Goal: Obtain resource: Download file/media

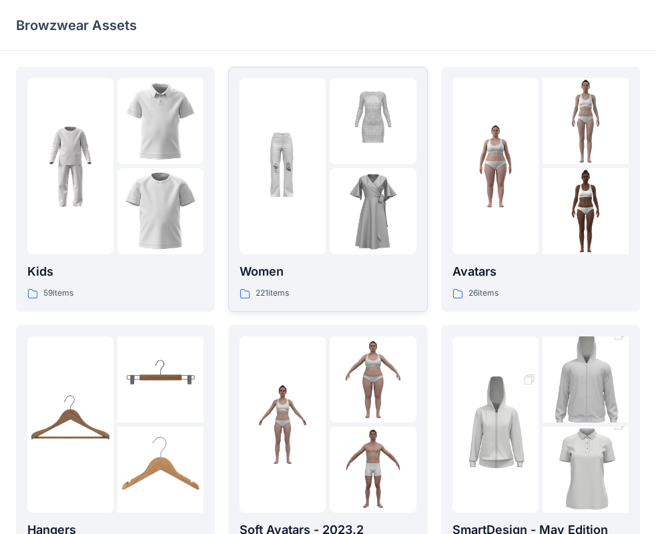
click at [293, 233] on div at bounding box center [282, 166] width 86 height 176
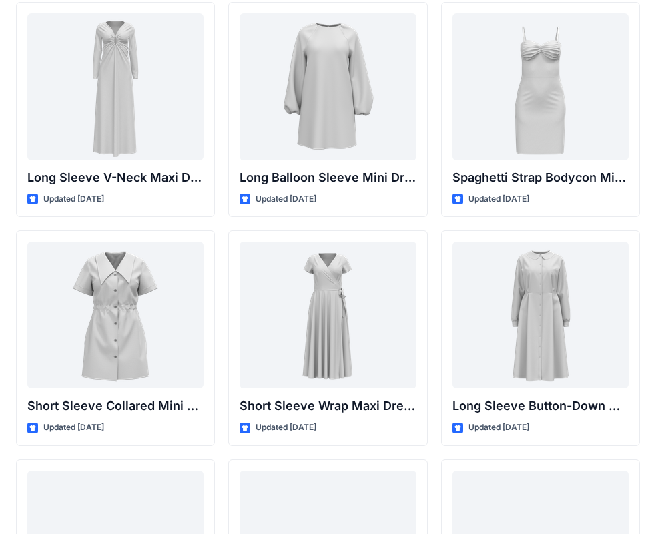
scroll to position [2278, 0]
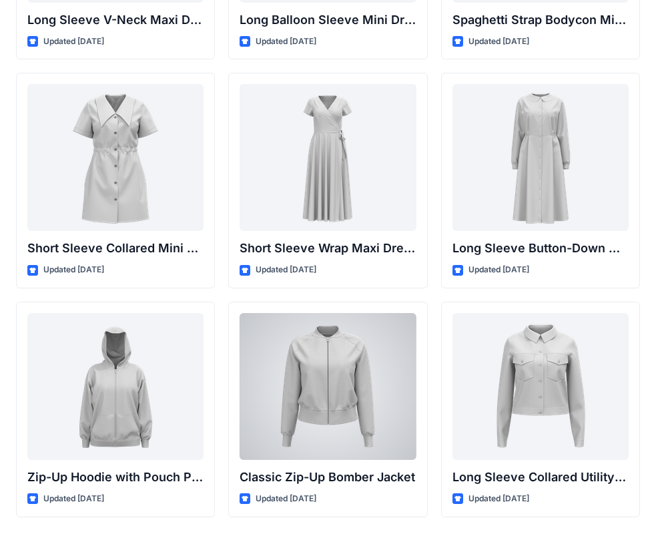
click at [303, 366] on div at bounding box center [327, 386] width 176 height 147
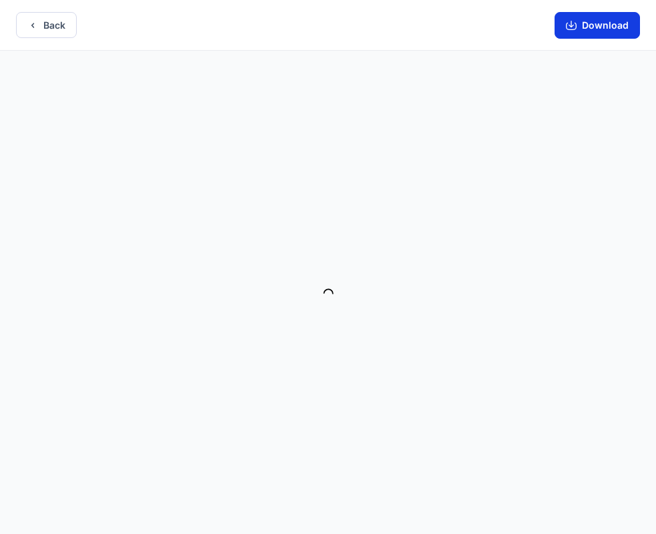
click at [594, 27] on button "Download" at bounding box center [596, 25] width 85 height 27
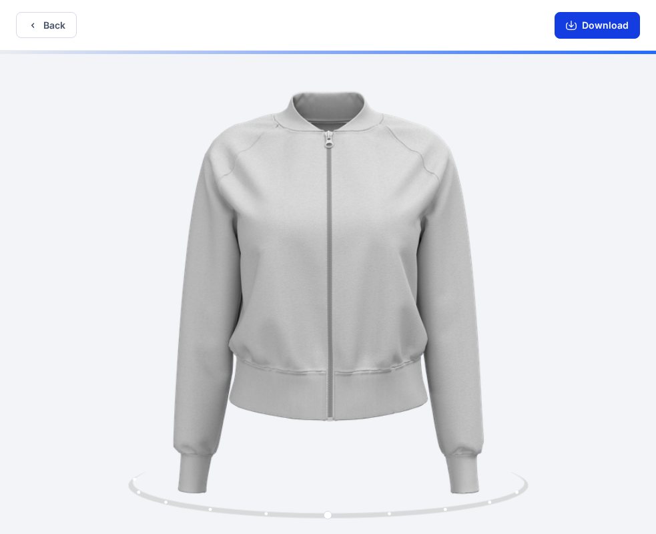
click at [574, 29] on icon "button" at bounding box center [571, 25] width 11 height 11
click at [607, 22] on button "Download" at bounding box center [596, 25] width 85 height 27
click at [576, 28] on icon "button" at bounding box center [571, 25] width 11 height 11
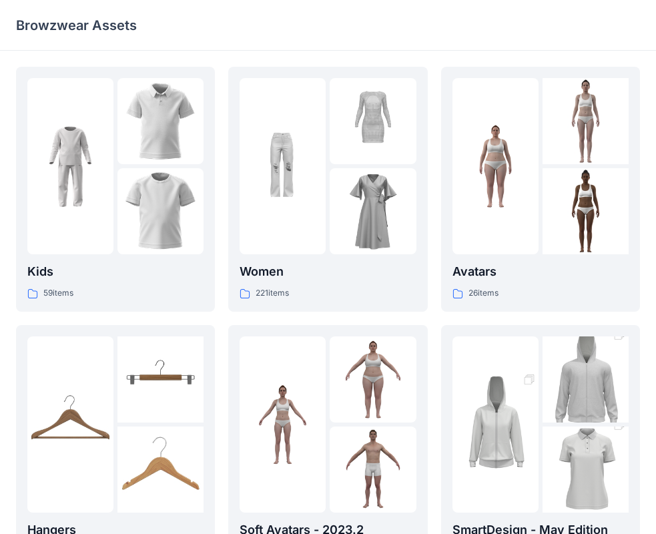
click at [275, 85] on div at bounding box center [282, 166] width 86 height 176
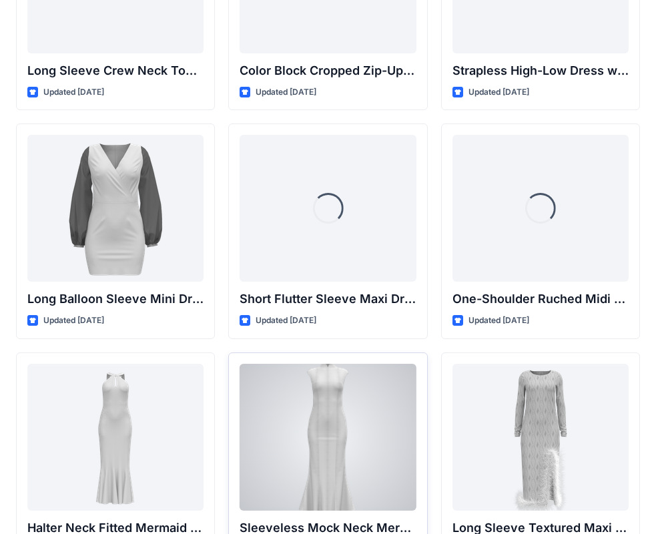
scroll to position [498, 0]
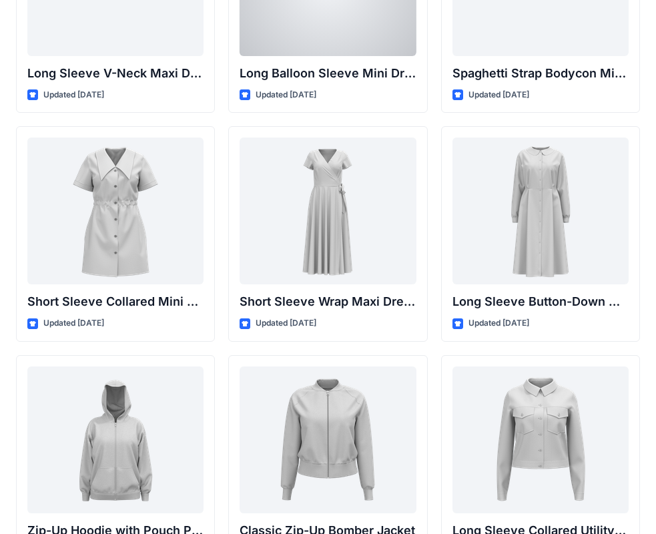
scroll to position [2326, 0]
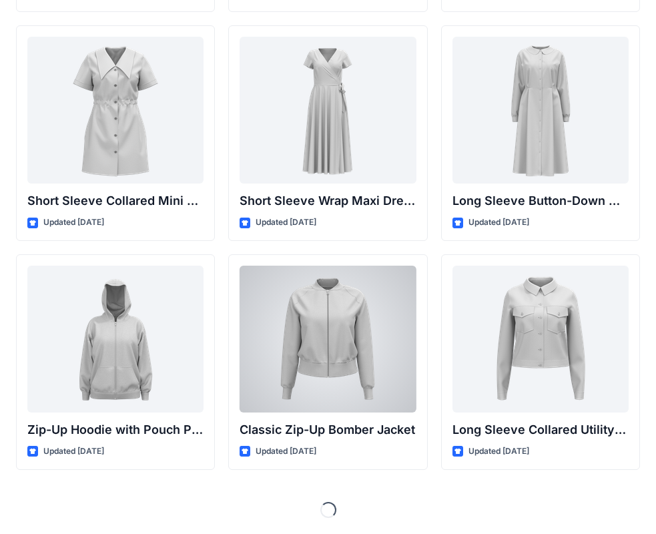
click at [331, 339] on div at bounding box center [327, 338] width 176 height 147
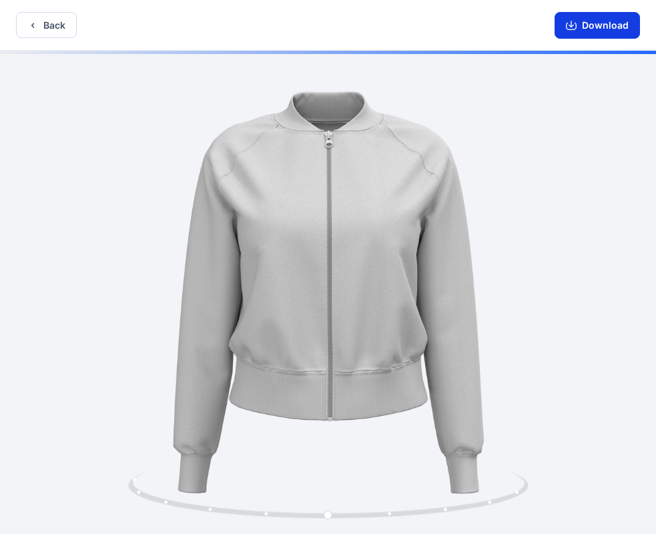
click at [601, 23] on button "Download" at bounding box center [596, 25] width 85 height 27
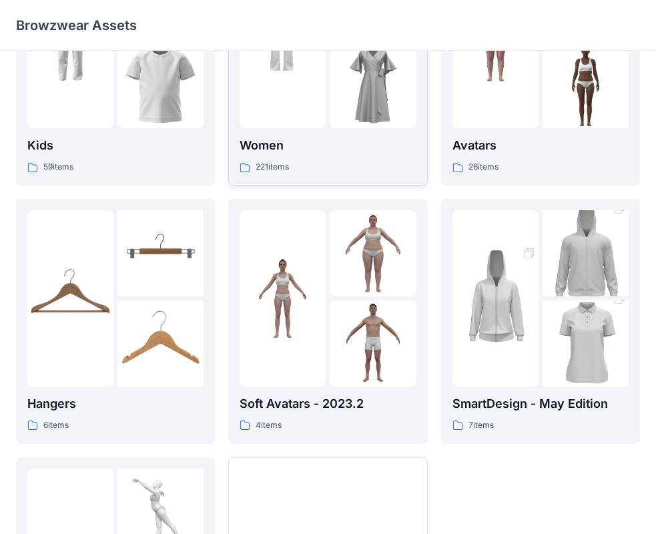
scroll to position [133, 0]
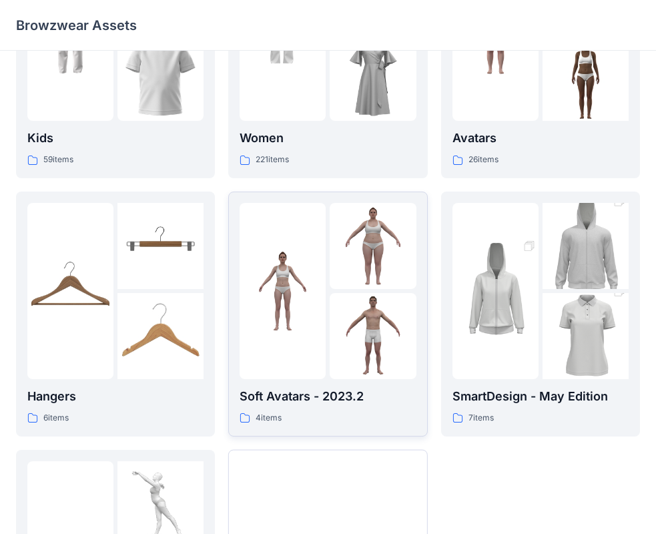
click at [290, 269] on img at bounding box center [282, 290] width 86 height 86
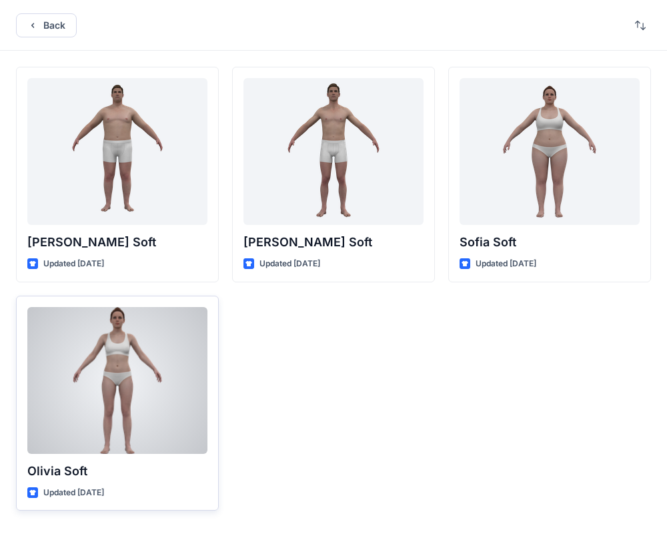
click at [140, 381] on div at bounding box center [117, 380] width 180 height 147
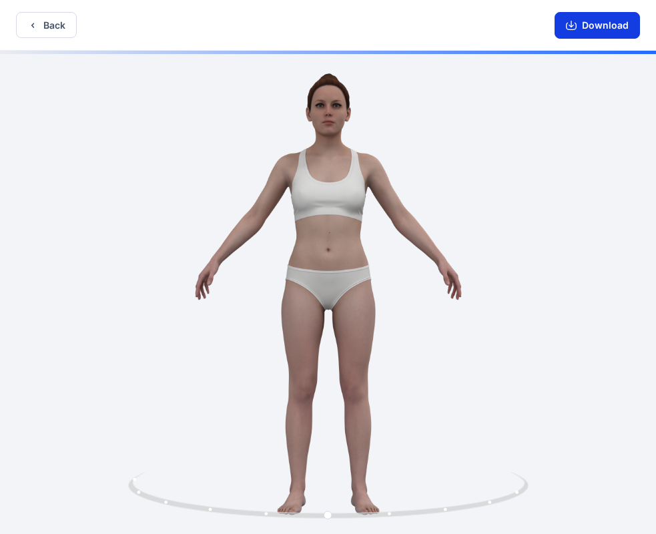
click at [591, 25] on button "Download" at bounding box center [596, 25] width 85 height 27
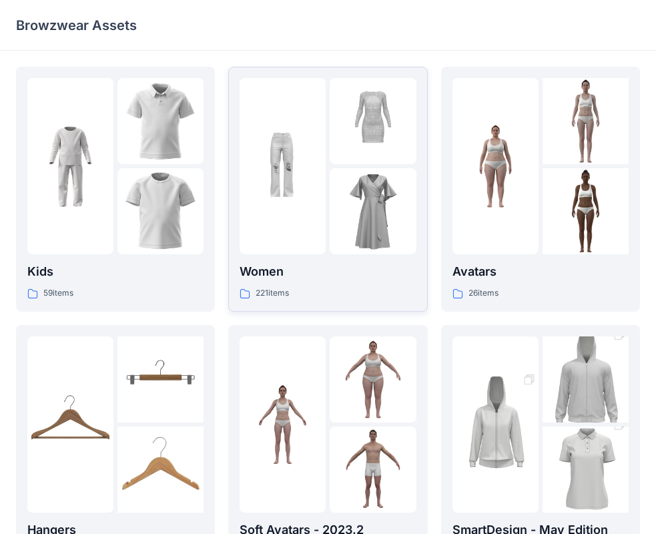
click at [325, 239] on div at bounding box center [282, 166] width 86 height 176
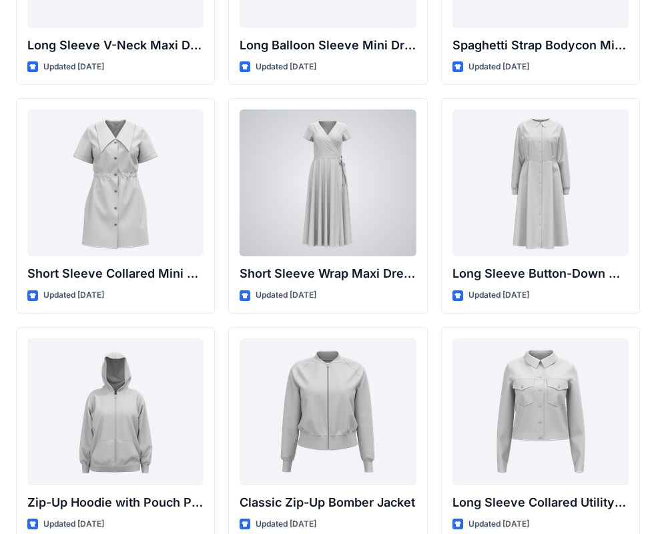
scroll to position [2326, 0]
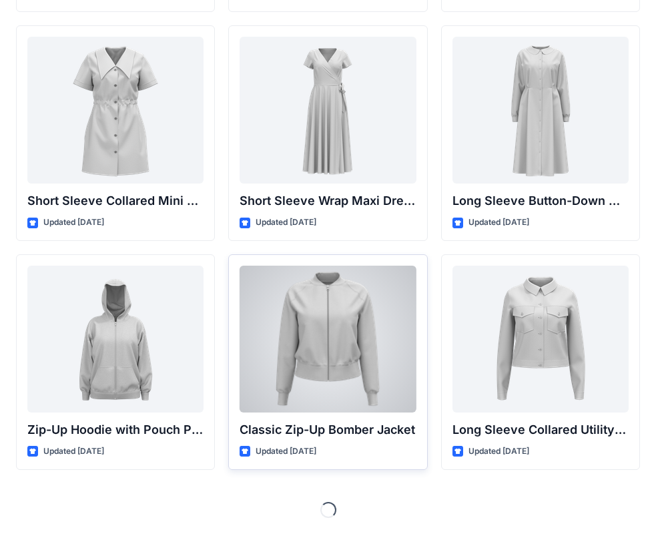
click at [337, 331] on div at bounding box center [327, 338] width 176 height 147
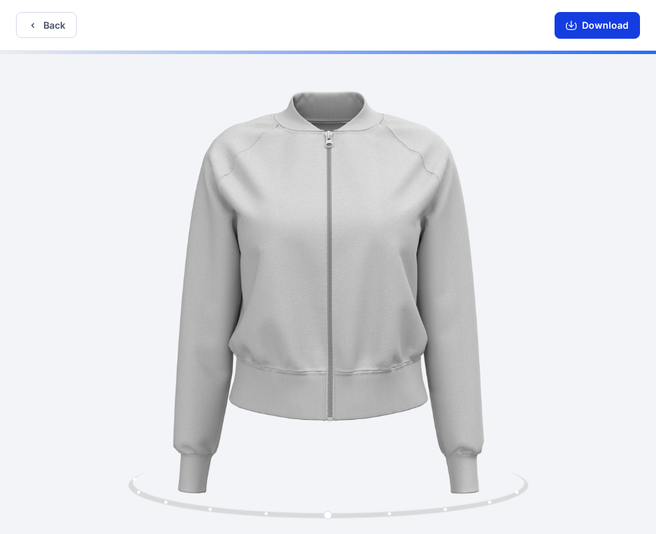
click at [598, 21] on button "Download" at bounding box center [596, 25] width 85 height 27
